Goal: Task Accomplishment & Management: Manage account settings

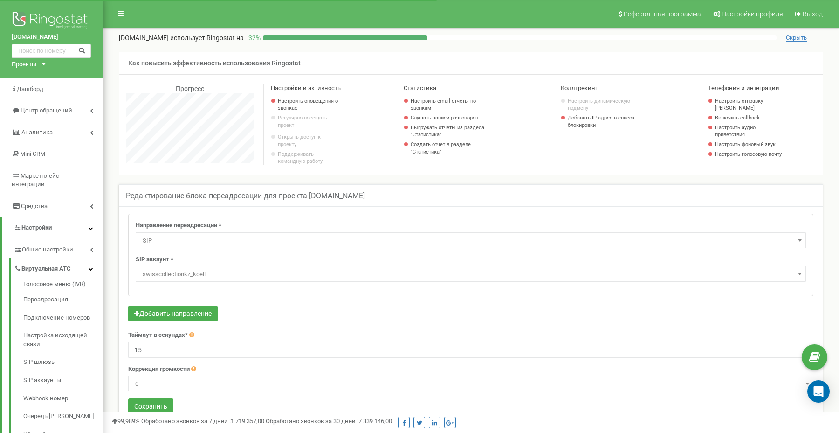
select select "SIP"
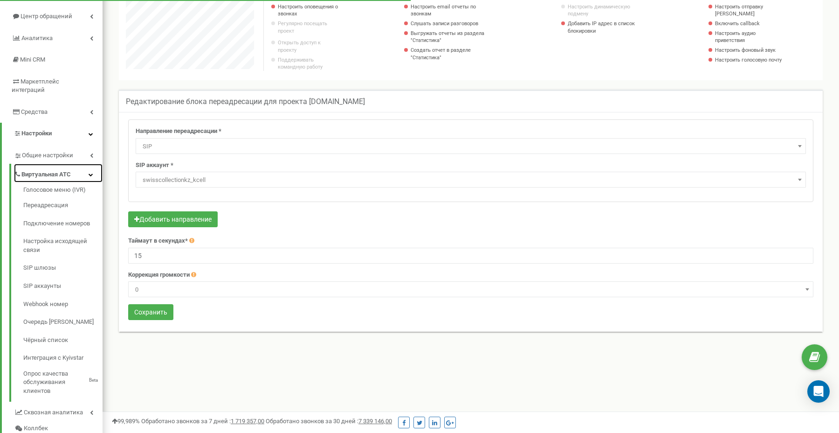
scroll to position [125, 0]
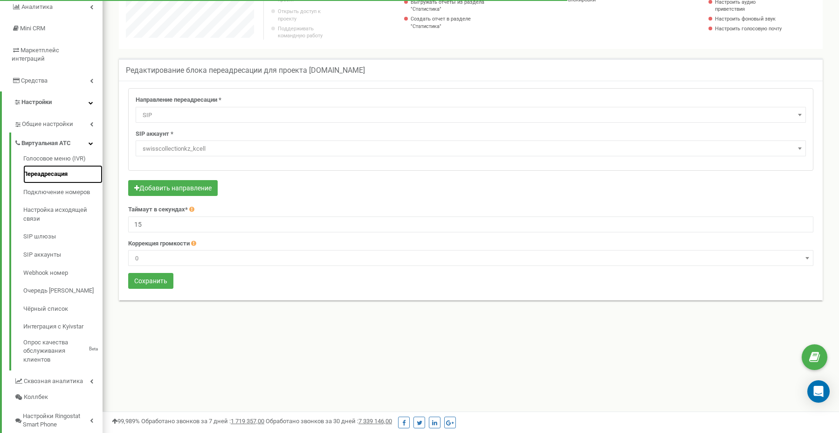
click at [51, 169] on link "Переадресация" at bounding box center [62, 174] width 79 height 18
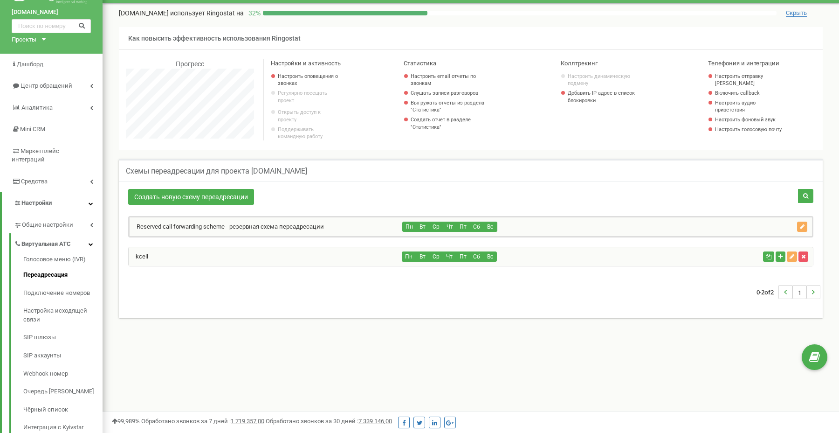
scroll to position [560, 737]
click at [610, 262] on div "Пн Вт Ср Чт Пт Сб Вс" at bounding box center [580, 256] width 357 height 10
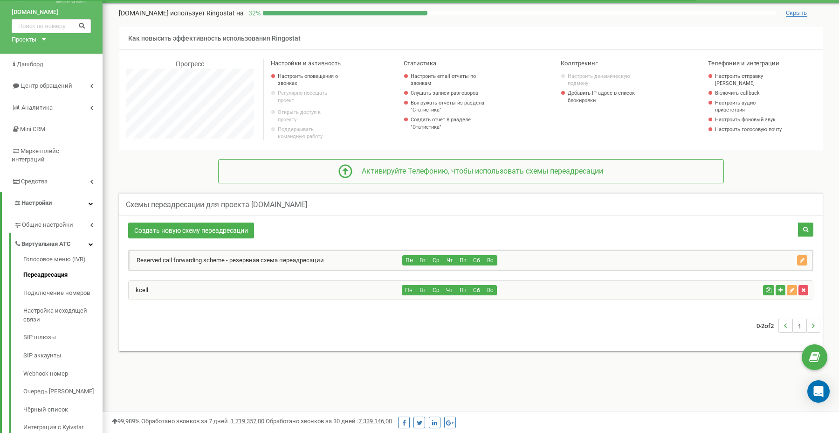
click at [138, 299] on div "kcell" at bounding box center [266, 290] width 274 height 19
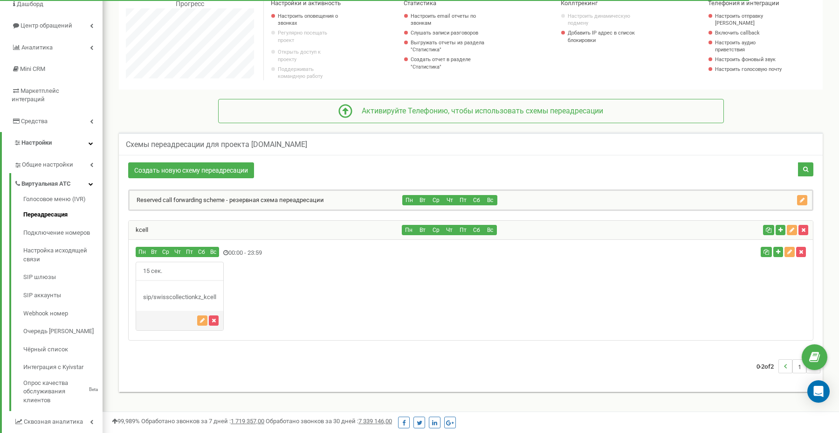
scroll to position [86, 0]
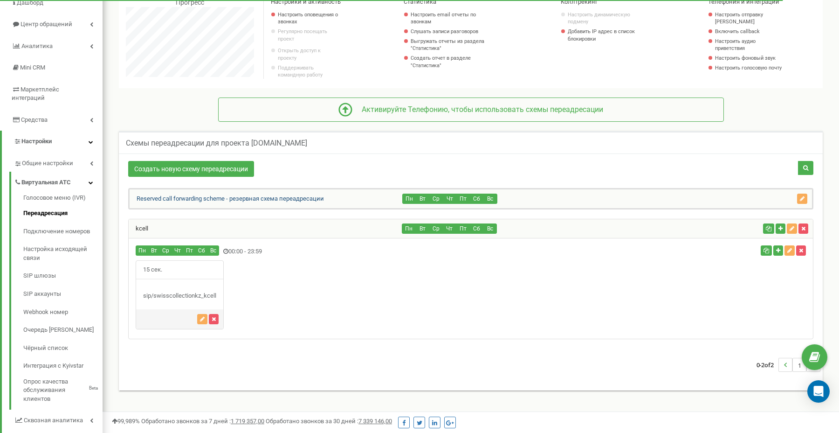
click at [238, 202] on link "Reserved call forwarding scheme - резервная схема переадресации" at bounding box center [227, 198] width 194 height 7
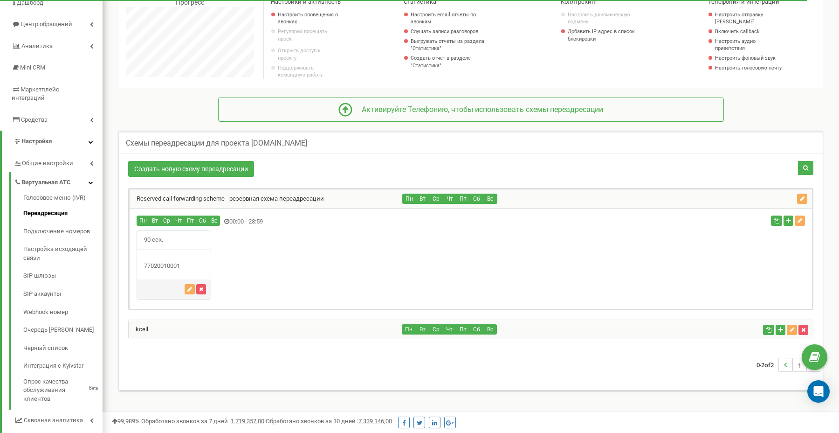
click at [234, 207] on div "Reserved call forwarding scheme - резервная схема переадресации" at bounding box center [266, 198] width 273 height 19
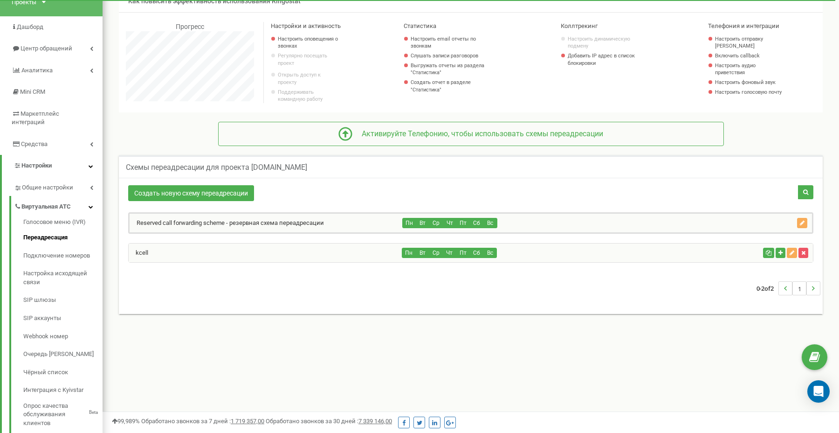
scroll to position [70, 0]
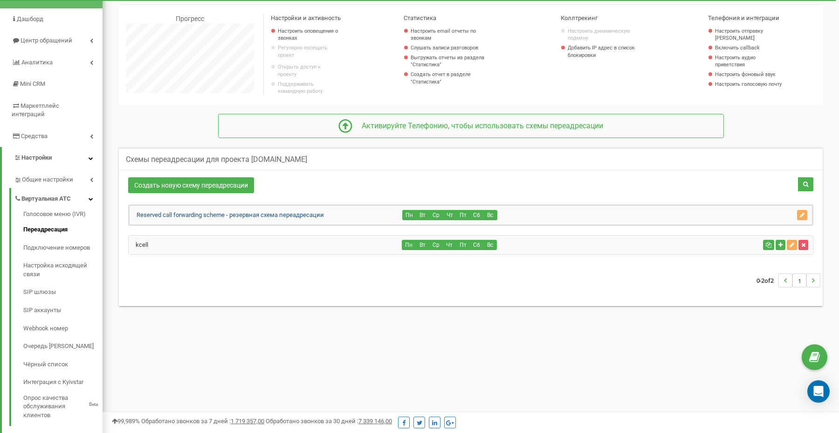
click at [240, 217] on link "Reserved call forwarding scheme - резервная схема переадресации" at bounding box center [227, 214] width 194 height 7
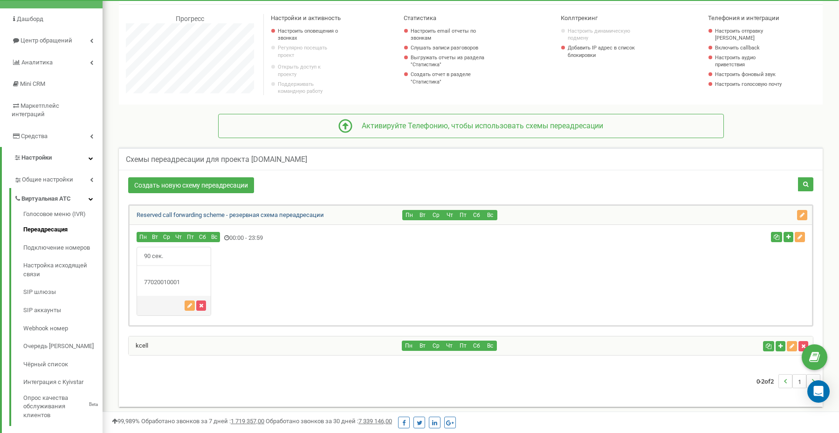
click at [240, 217] on link "Reserved call forwarding scheme - резервная схема переадресации" at bounding box center [227, 214] width 194 height 7
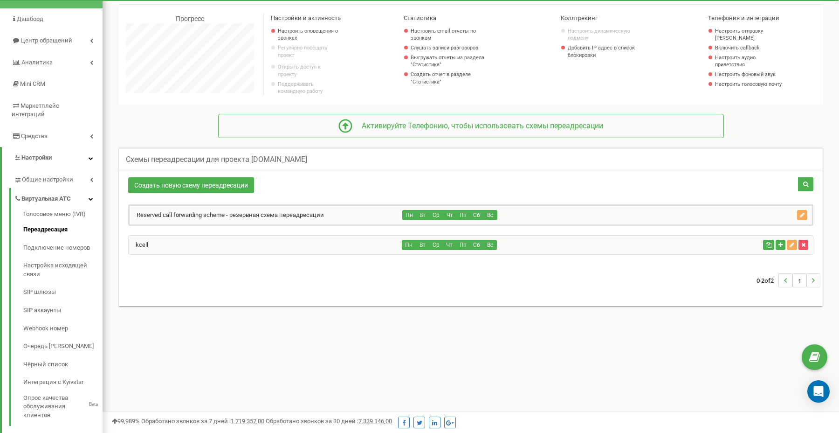
click at [231, 251] on div "kcell" at bounding box center [266, 244] width 274 height 19
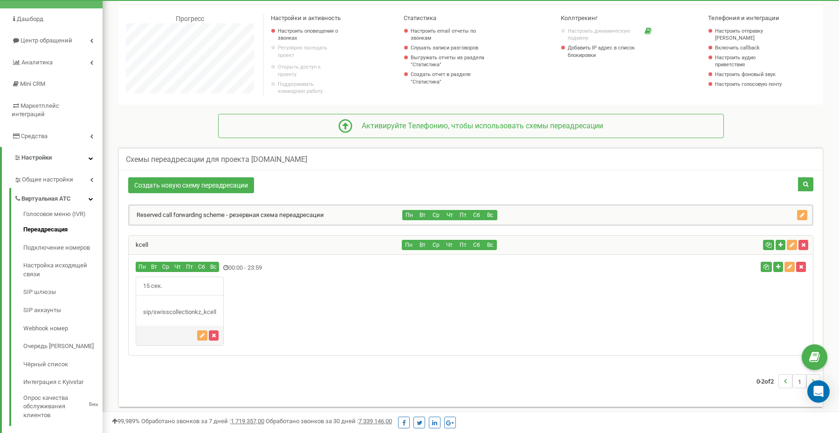
click at [277, 235] on div "Reserved call forwarding scheme - резервная схема переадресации Пн Вт Ср Чт Пт …" at bounding box center [470, 280] width 685 height 152
click at [804, 248] on icon "button" at bounding box center [803, 245] width 4 height 6
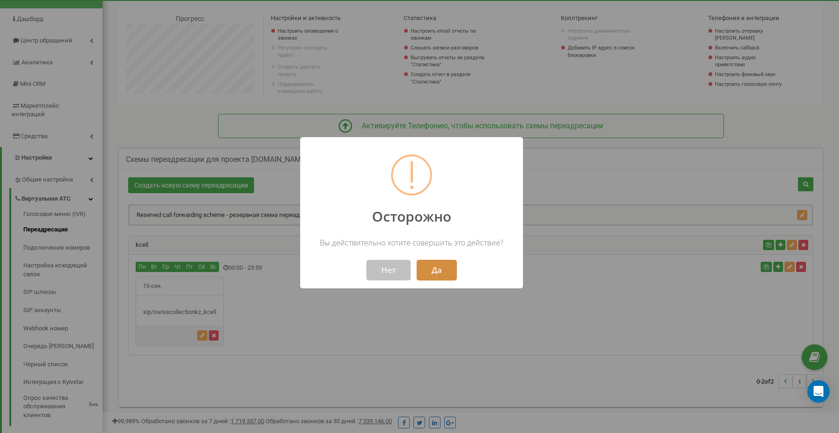
click at [438, 266] on button "Да" at bounding box center [437, 270] width 40 height 21
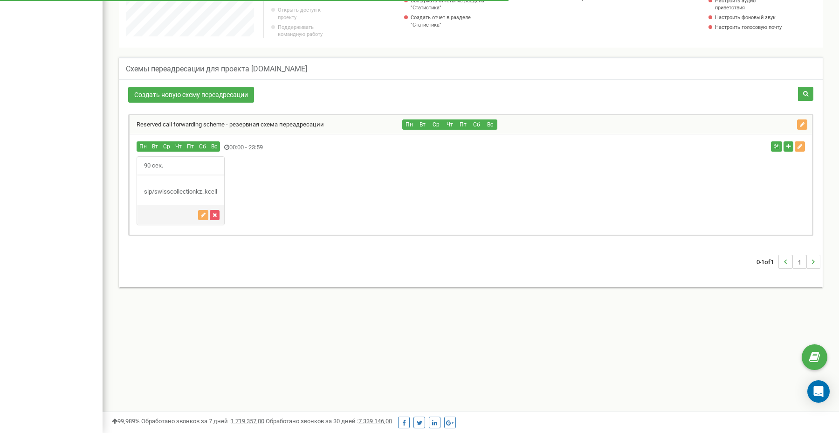
scroll to position [178, 0]
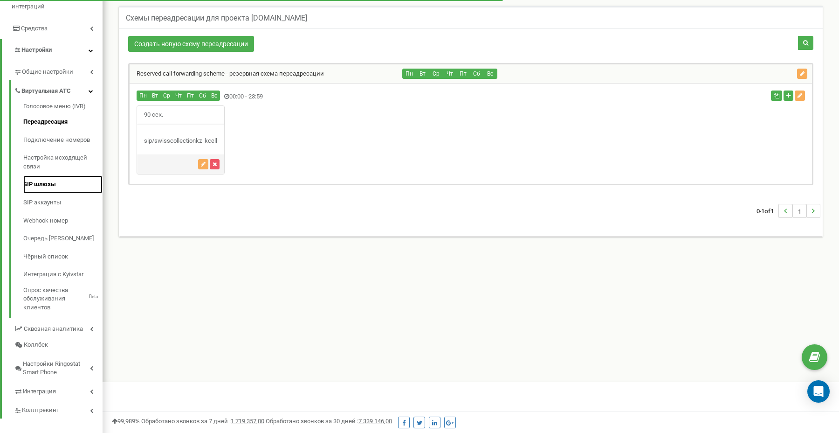
click at [52, 178] on link "SIP шлюзы" at bounding box center [62, 184] width 79 height 18
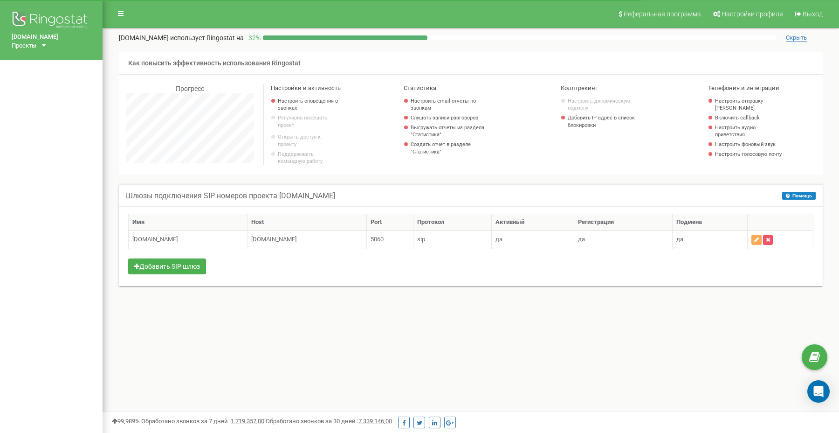
scroll to position [560, 737]
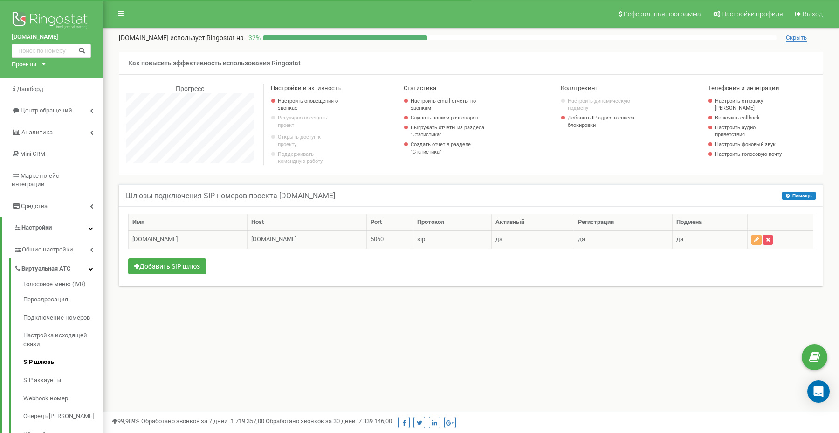
click at [158, 243] on td "zhtlegen.vpbx.kcell.kz" at bounding box center [188, 239] width 119 height 18
click at [55, 309] on link "Подключение номеров" at bounding box center [62, 318] width 79 height 18
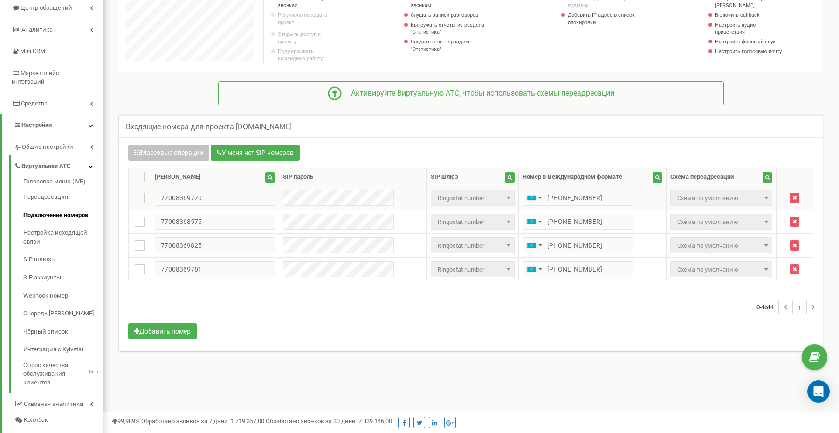
scroll to position [105, 0]
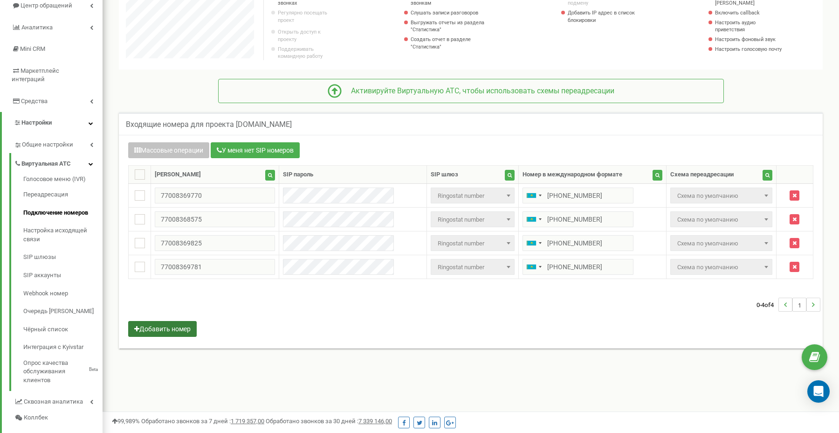
click at [172, 329] on button "Добавить номер" at bounding box center [162, 329] width 69 height 16
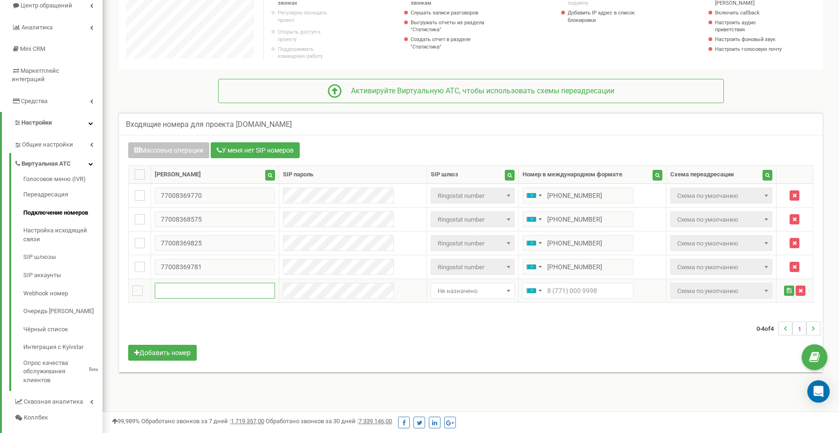
click at [183, 290] on input "text" at bounding box center [215, 291] width 120 height 16
paste input "7020010001"
type input "77020010001"
click at [563, 294] on input "text" at bounding box center [578, 291] width 111 height 16
paste input "7020010001"
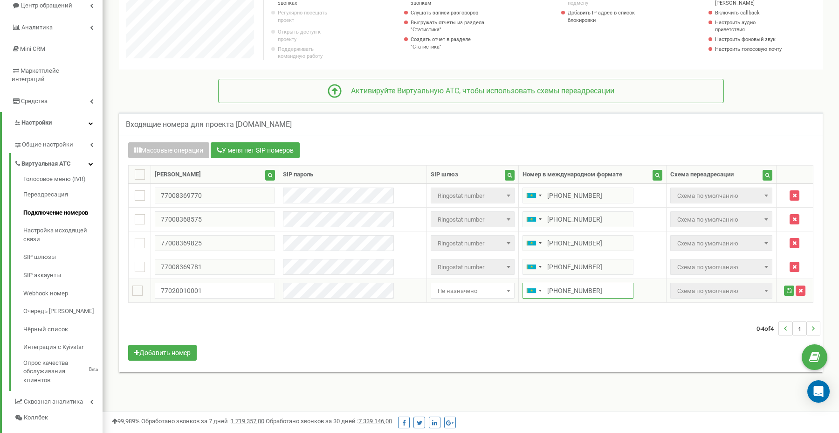
type input "+77020010001"
click at [457, 296] on span "Не назначено" at bounding box center [472, 290] width 77 height 13
type input "kcell"
select select "1695"
click at [463, 297] on span "Kcell" at bounding box center [472, 290] width 77 height 13
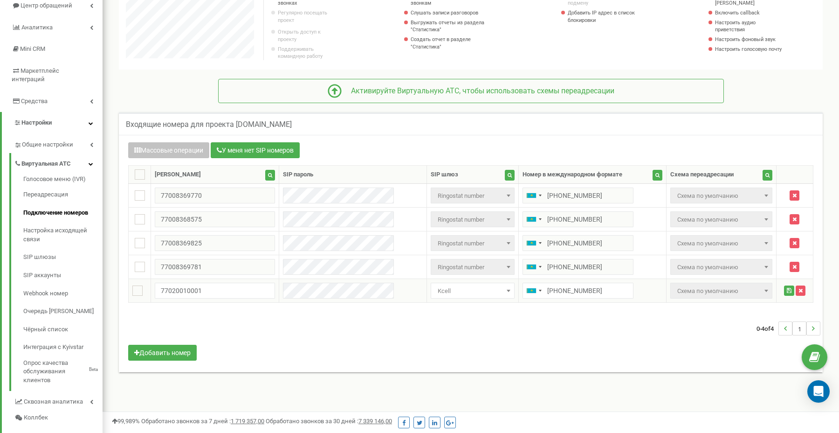
click at [465, 297] on span "Kcell" at bounding box center [472, 290] width 77 height 13
type input "swiss"
type input "swis"
click at [329, 345] on div "0-4 of 4 1" at bounding box center [470, 328] width 699 height 33
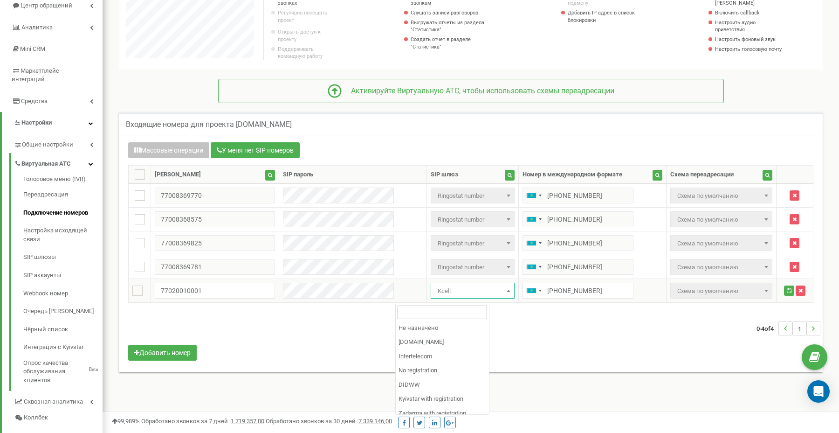
click at [434, 297] on span "Kcell" at bounding box center [472, 290] width 77 height 13
click at [360, 328] on div "0-4 of 4 1" at bounding box center [470, 328] width 699 height 33
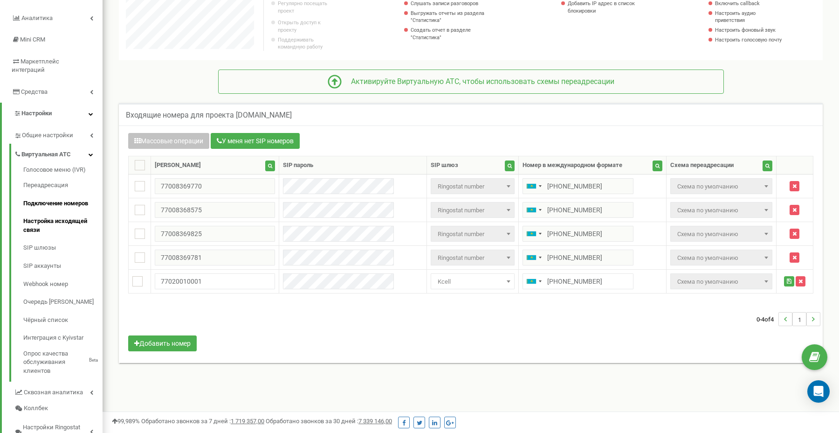
scroll to position [104, 0]
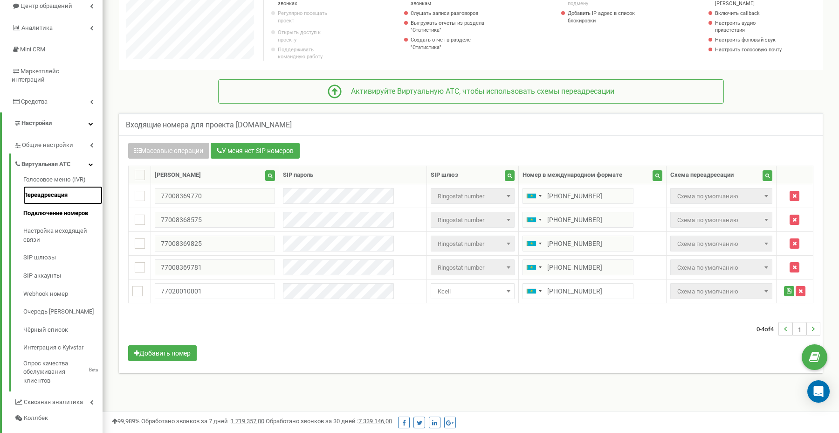
click at [54, 186] on link "Переадресация" at bounding box center [62, 195] width 79 height 18
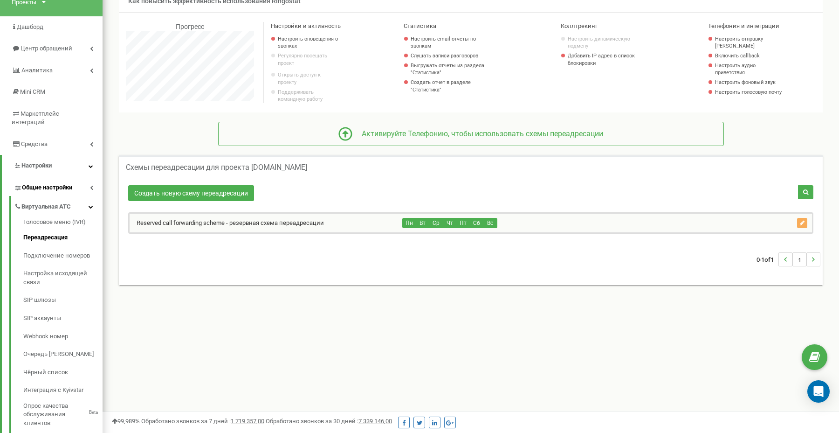
scroll to position [70, 0]
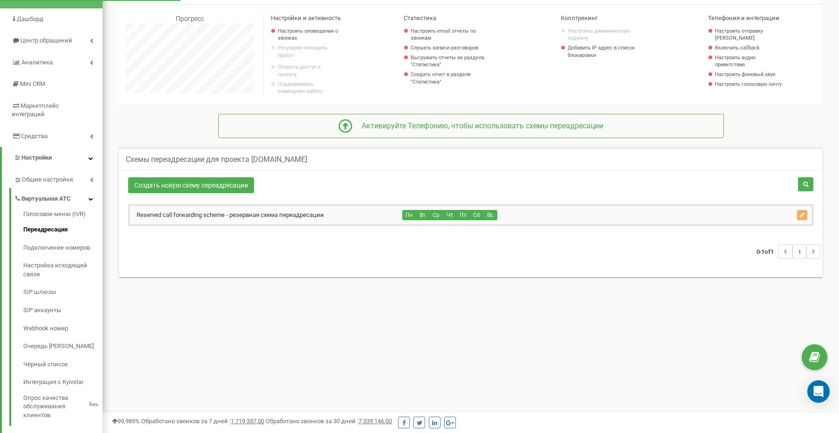
click at [264, 226] on div "Reserved call forwarding scheme - резервная схема переадресации Пн Вт Ср Чт Пт …" at bounding box center [470, 214] width 685 height 21
click at [263, 224] on div "Reserved call forwarding scheme - резервная схема переадресации" at bounding box center [266, 215] width 273 height 19
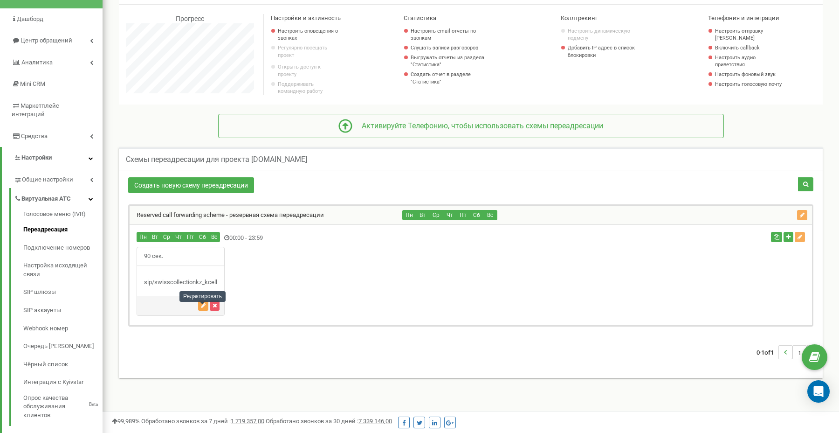
click at [202, 308] on icon "button" at bounding box center [203, 306] width 5 height 6
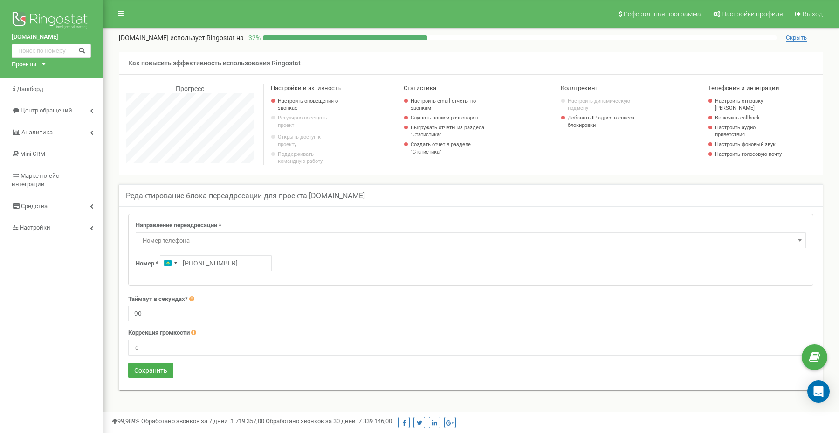
scroll to position [560, 737]
click at [191, 268] on input "[PHONE_NUMBER]" at bounding box center [216, 263] width 112 height 16
type input "[PHONE_NUMBER]"
click at [321, 271] on div "Номер * [GEOGRAPHIC_DATA] +7 [PHONE_NUMBER]" at bounding box center [471, 263] width 670 height 16
drag, startPoint x: 163, startPoint y: 318, endPoint x: 130, endPoint y: 317, distance: 32.7
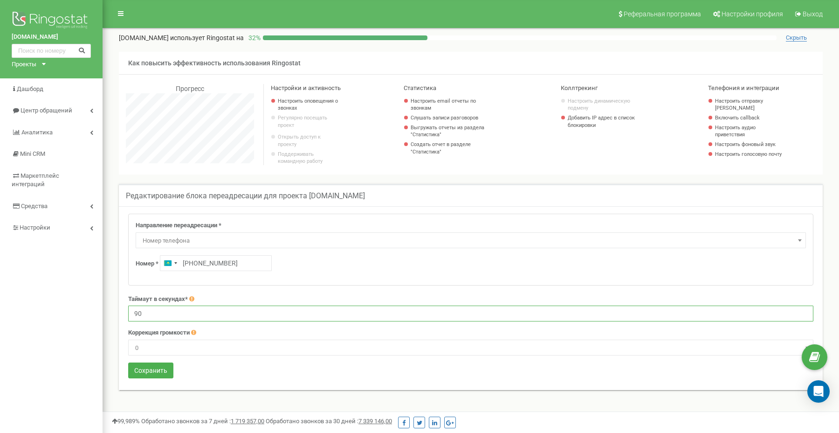
click at [130, 317] on input "90" at bounding box center [470, 313] width 685 height 16
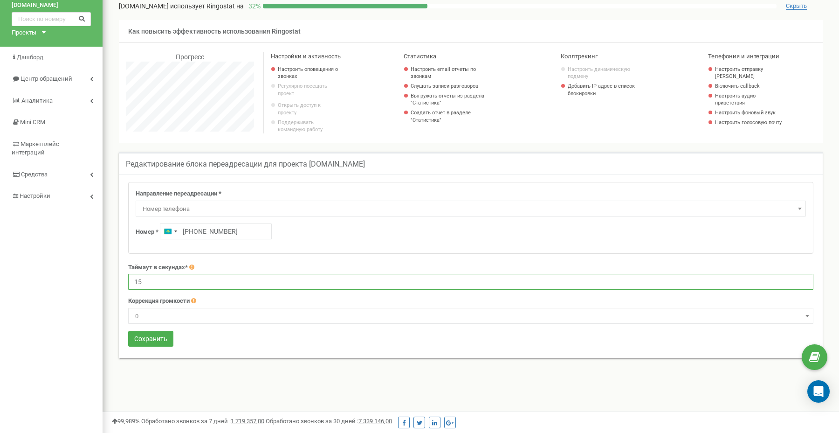
scroll to position [32, 0]
type input "15"
click at [142, 343] on button "Сохранить" at bounding box center [150, 338] width 45 height 16
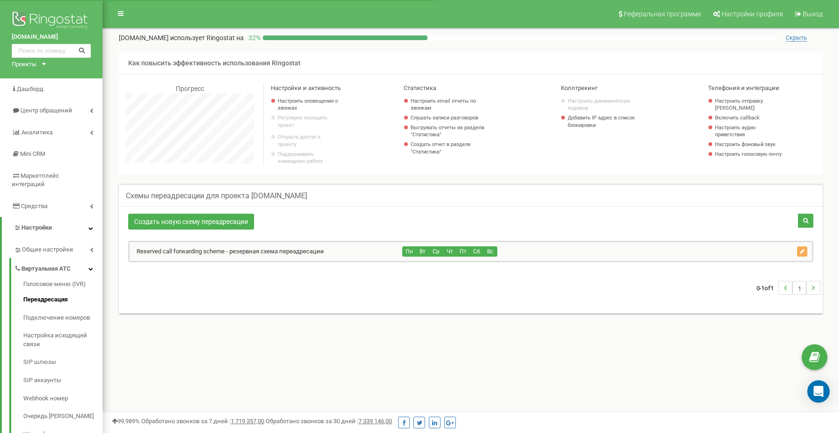
scroll to position [560, 737]
click at [174, 255] on link "Reserved call forwarding scheme - резервная схема переадресации" at bounding box center [227, 251] width 194 height 7
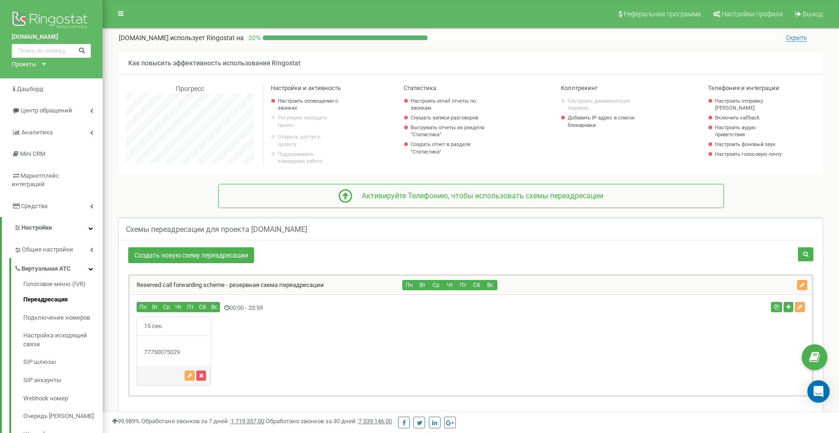
drag, startPoint x: 148, startPoint y: 323, endPoint x: 164, endPoint y: 354, distance: 34.8
click at [167, 353] on div "77750075029" at bounding box center [174, 352] width 74 height 9
click at [357, 226] on div "Схемы переадресации для проекта [DOMAIN_NAME]" at bounding box center [471, 228] width 704 height 22
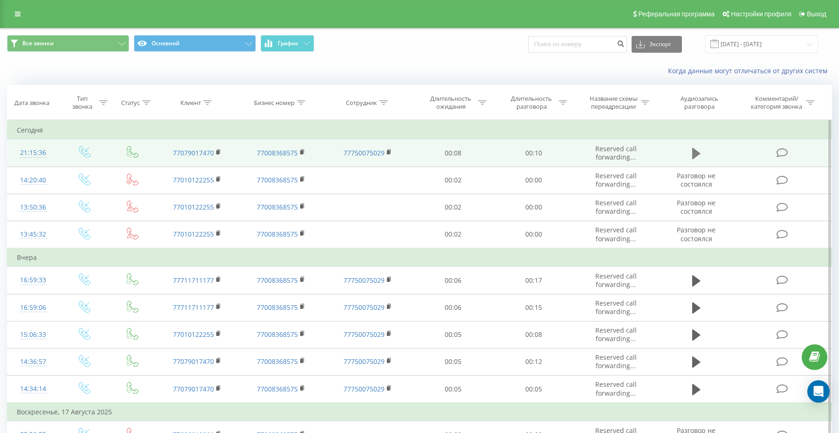
click at [698, 155] on icon at bounding box center [696, 153] width 8 height 11
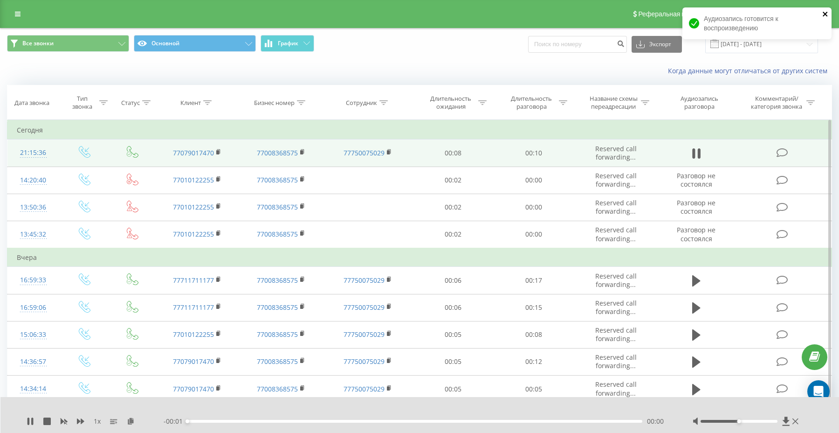
click at [827, 12] on icon "close" at bounding box center [825, 14] width 5 height 5
